Goal: Information Seeking & Learning: Find specific fact

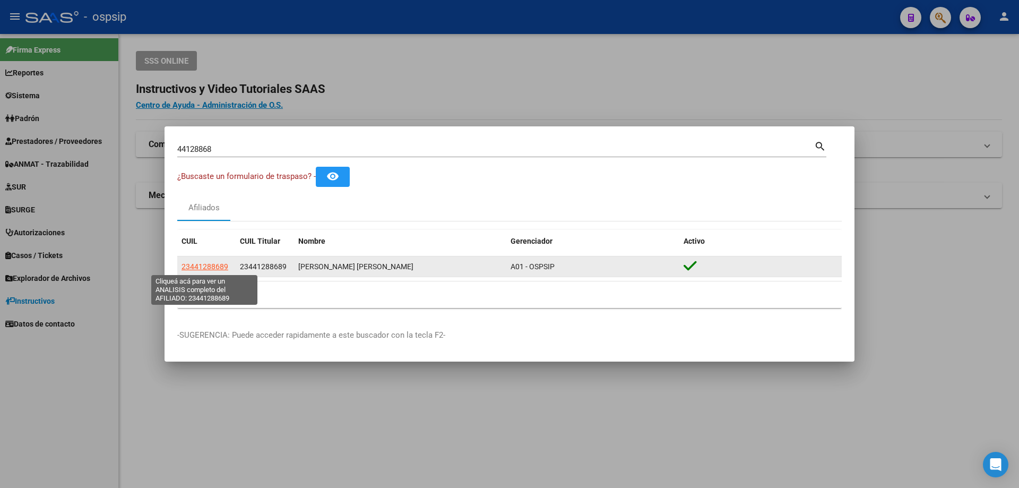
click at [200, 267] on span "23441288689" at bounding box center [205, 266] width 47 height 8
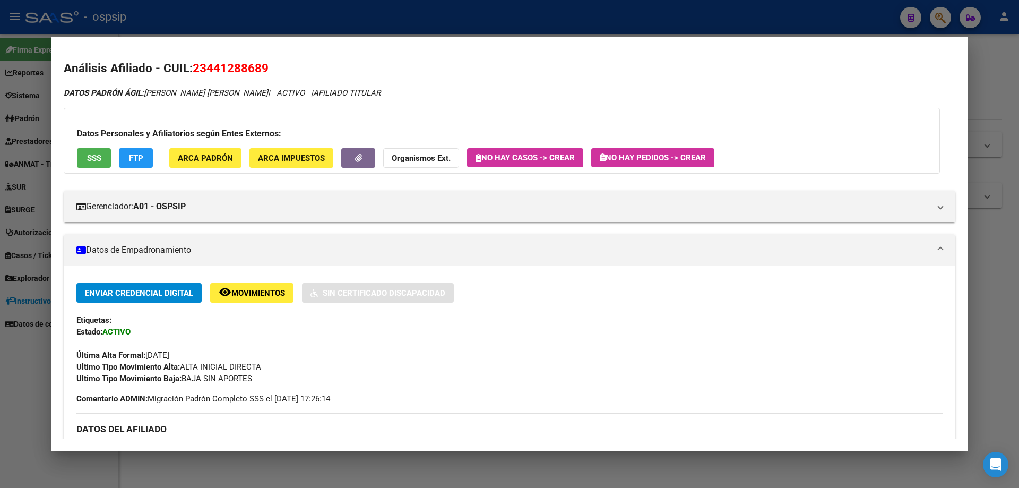
click at [257, 292] on span "Movimientos" at bounding box center [258, 293] width 54 height 10
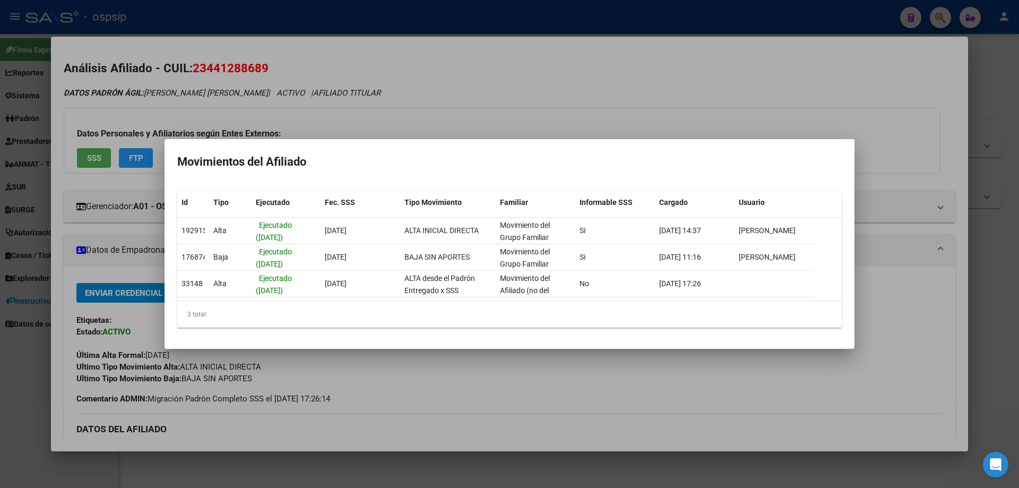
click at [309, 125] on div at bounding box center [509, 244] width 1019 height 488
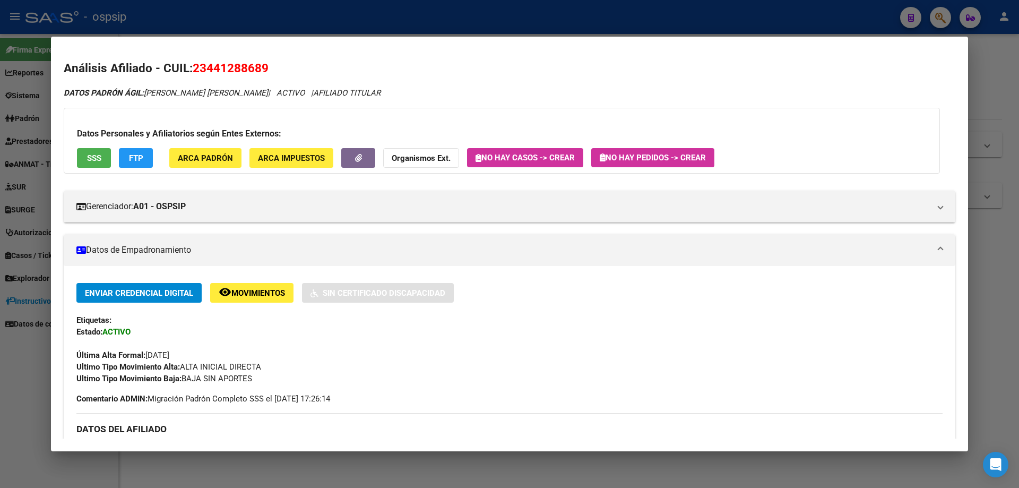
click at [288, 2] on div at bounding box center [509, 244] width 1019 height 488
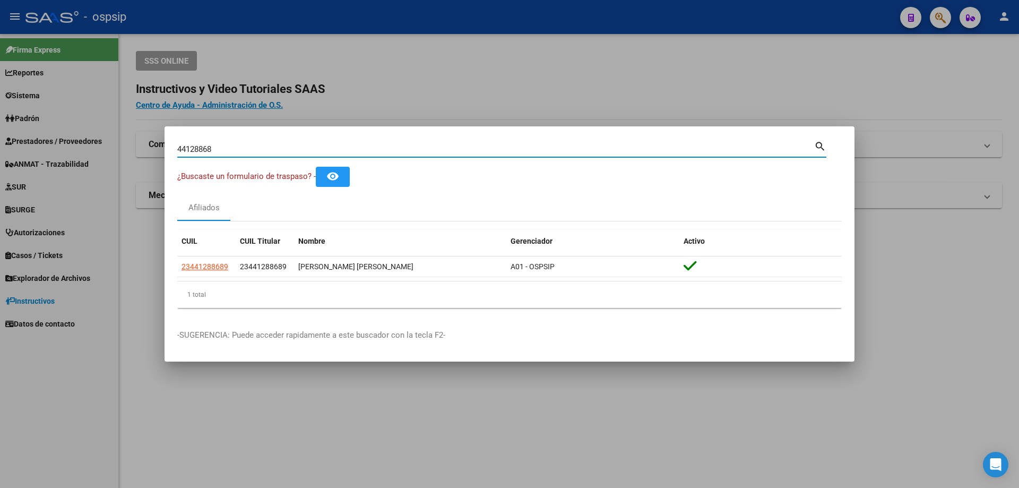
drag, startPoint x: 250, startPoint y: 149, endPoint x: 20, endPoint y: 109, distance: 233.1
click at [20, 109] on div "44128868 Buscar (apellido, dni, cuil, nro traspaso, cuit, obra social) search ¿…" at bounding box center [509, 244] width 1019 height 488
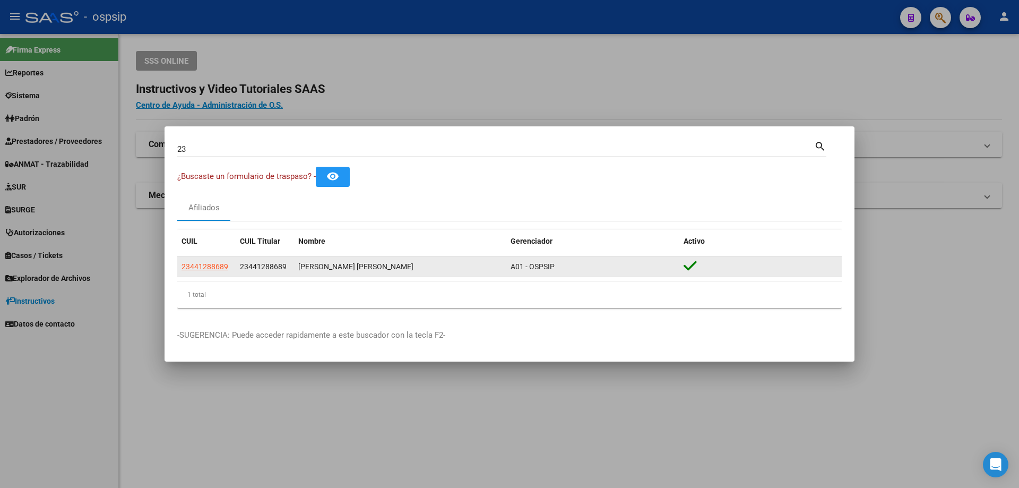
click at [194, 271] on app-link-go-to "23441288689" at bounding box center [205, 267] width 47 height 12
click at [196, 267] on span "23441288689" at bounding box center [205, 266] width 47 height 8
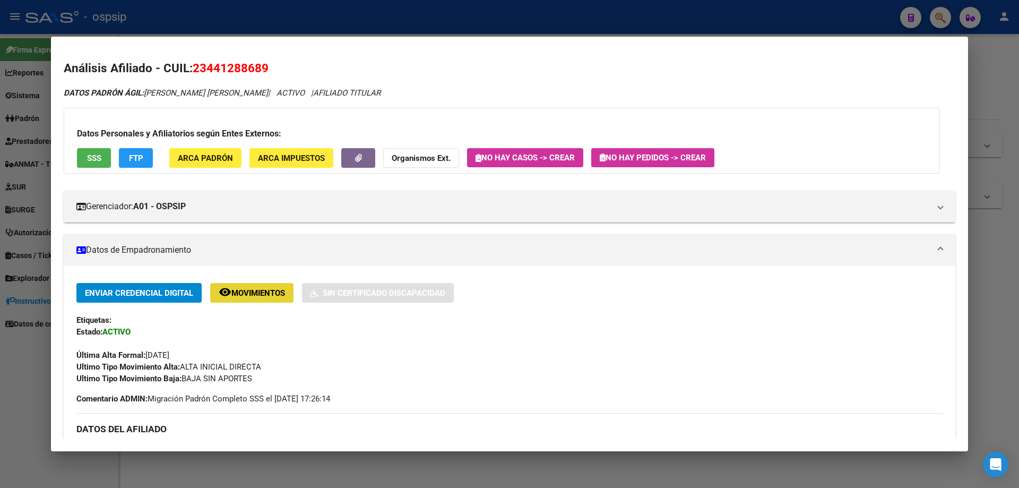
click at [256, 288] on span "remove_red_eye Movimientos" at bounding box center [252, 293] width 66 height 10
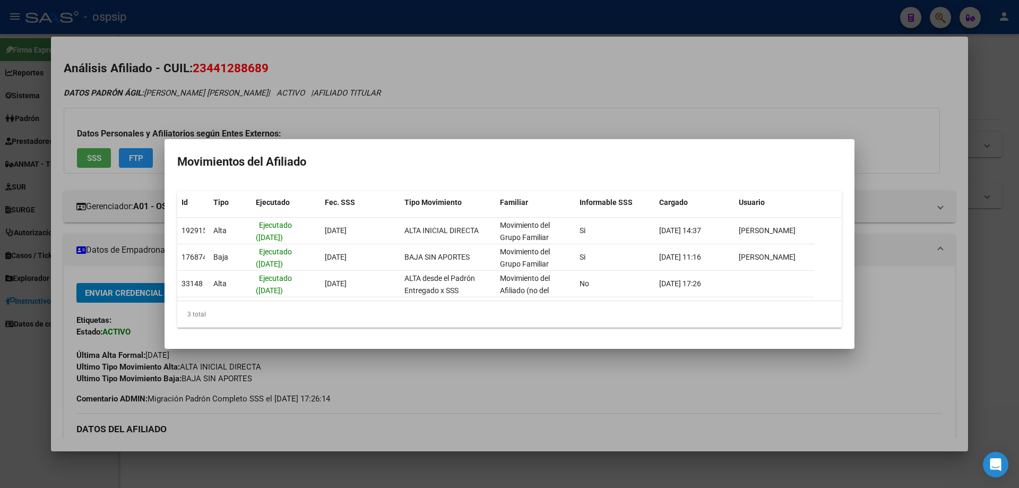
click at [1017, 273] on div at bounding box center [509, 244] width 1019 height 488
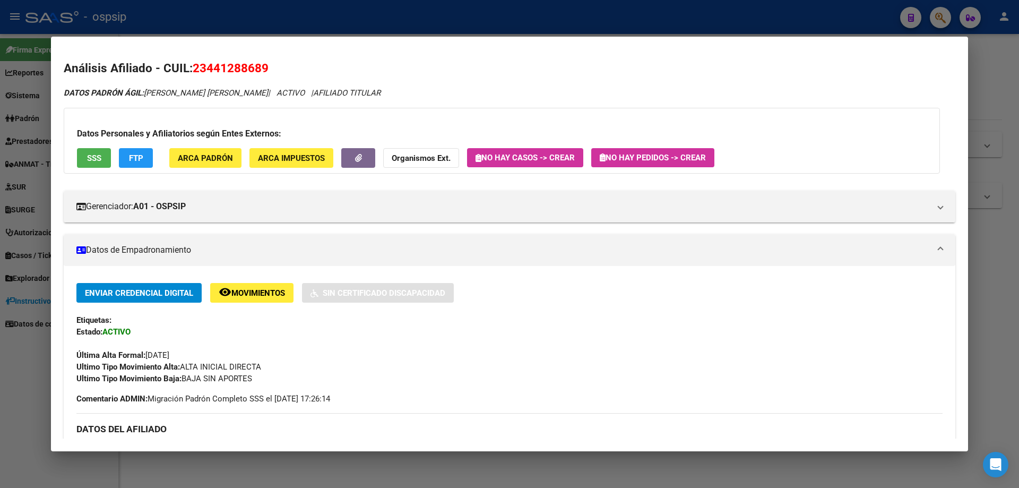
click at [263, 289] on span "Movimientos" at bounding box center [258, 293] width 54 height 10
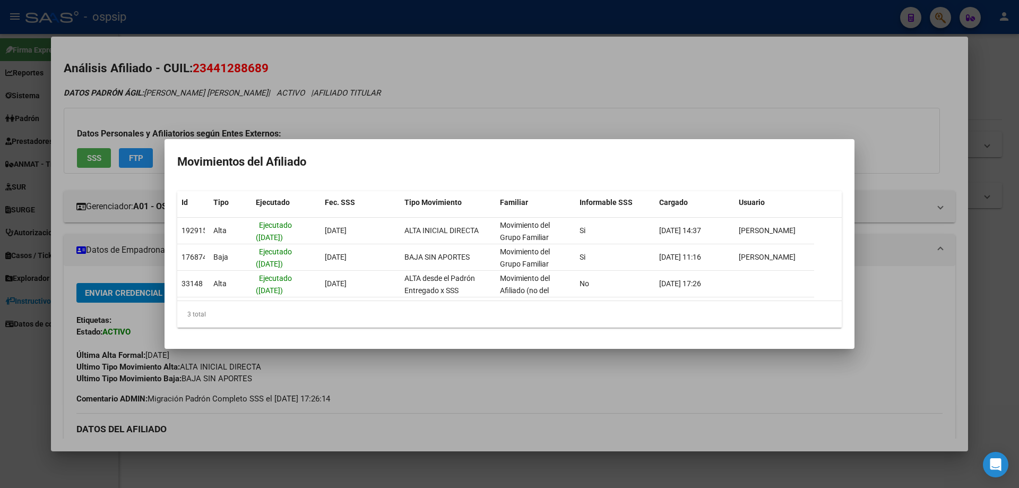
click at [388, 98] on div at bounding box center [509, 244] width 1019 height 488
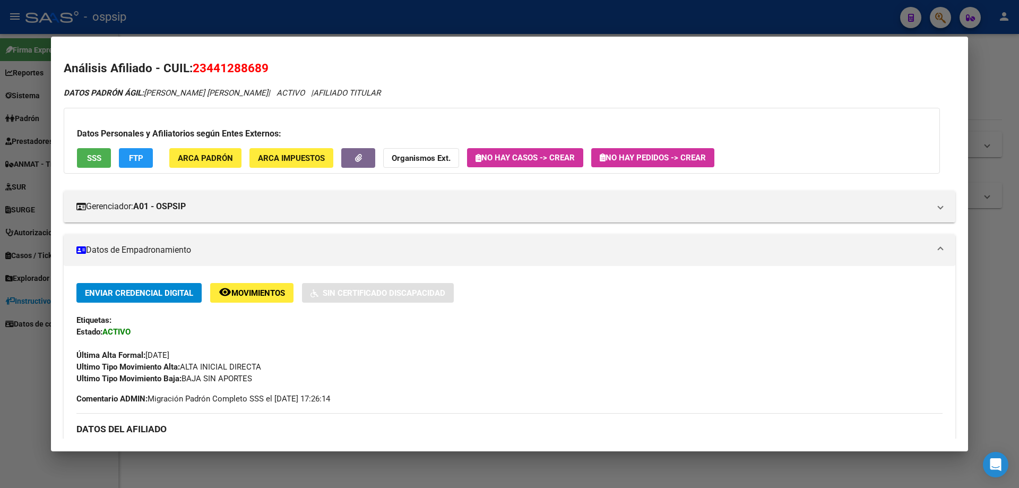
click at [270, 17] on div at bounding box center [509, 244] width 1019 height 488
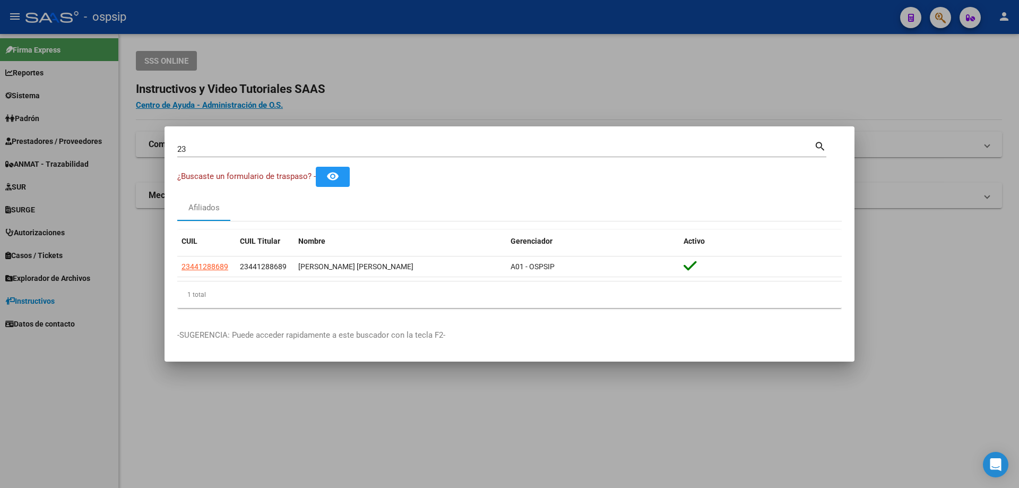
click at [208, 149] on input "23" at bounding box center [495, 149] width 637 height 10
type input "23762397"
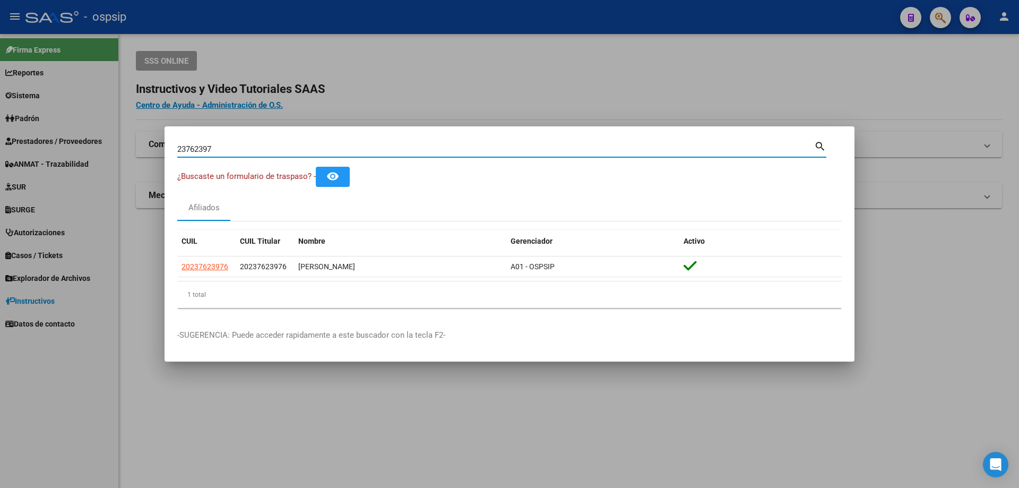
click at [199, 143] on div "23762397 Buscar (apellido, dni, [PERSON_NAME], [PERSON_NAME], cuit, obra social)" at bounding box center [495, 149] width 637 height 16
click at [195, 144] on div "23762397 Buscar (apellido, dni, [PERSON_NAME], [PERSON_NAME], cuit, obra social)" at bounding box center [495, 149] width 637 height 16
click at [182, 151] on input "23762397" at bounding box center [495, 149] width 637 height 10
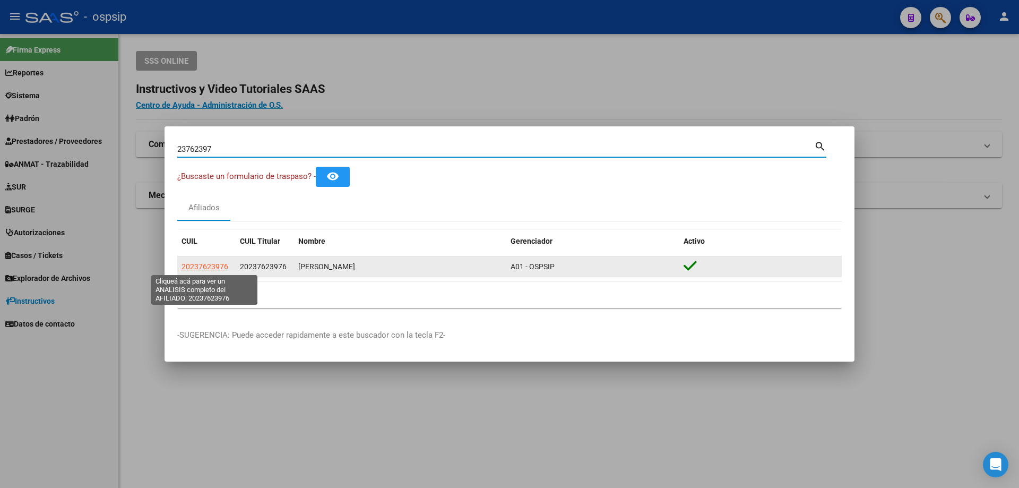
click at [218, 262] on span "20237623976" at bounding box center [205, 266] width 47 height 8
type textarea "20237623976"
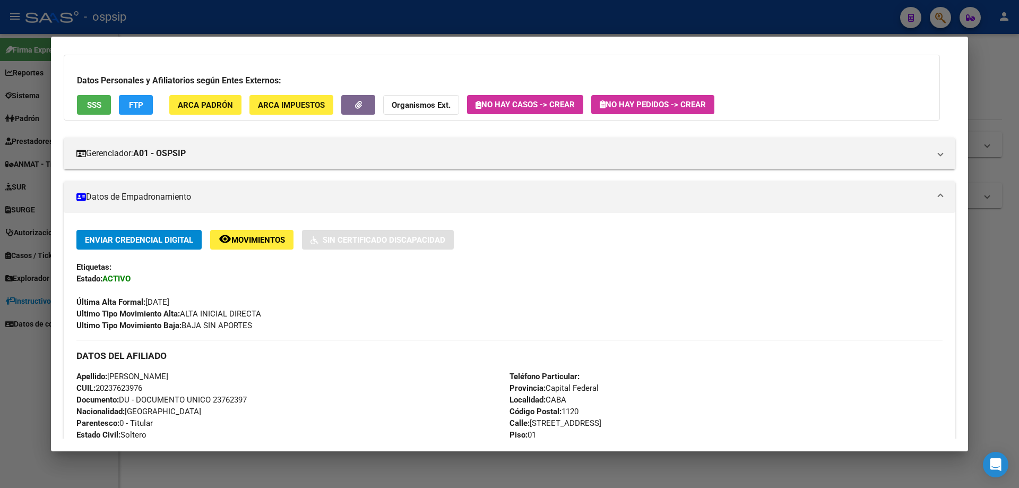
scroll to position [212, 0]
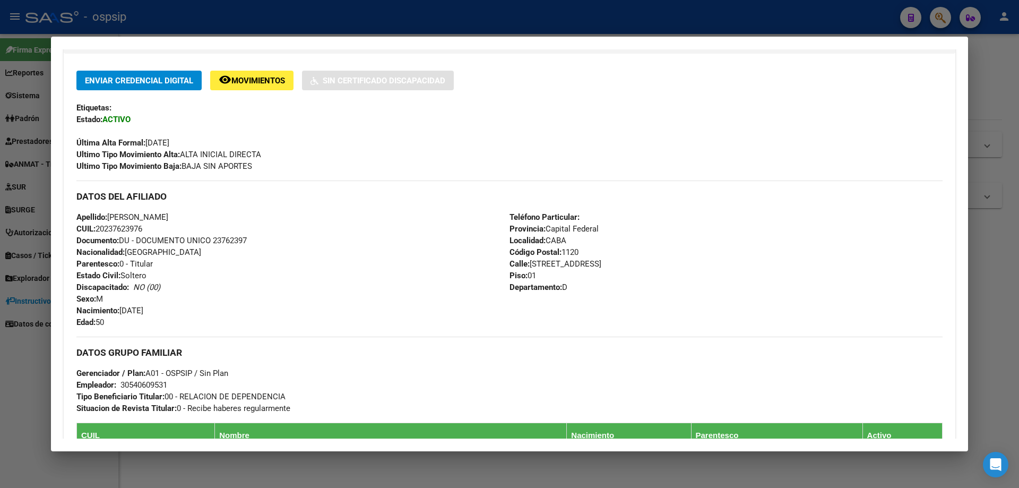
click at [239, 238] on span "Documento: DU - DOCUMENTO UNICO 23762397" at bounding box center [161, 241] width 170 height 10
copy span "23762397"
